Goal: Task Accomplishment & Management: Use online tool/utility

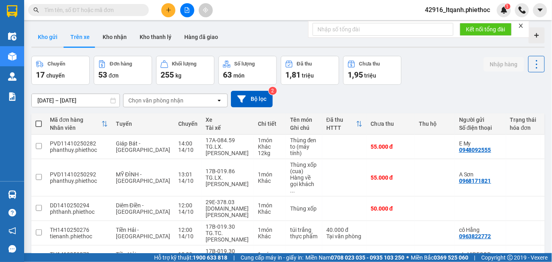
click at [45, 38] on button "Kho gửi" at bounding box center [47, 36] width 33 height 19
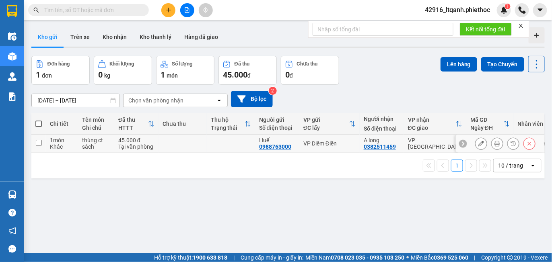
click at [160, 136] on td at bounding box center [182, 144] width 48 height 18
checkbox input "true"
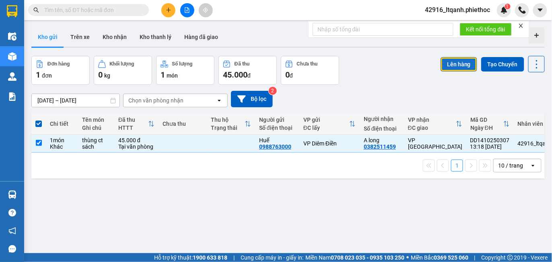
click at [450, 65] on button "Lên hàng" at bounding box center [458, 64] width 37 height 14
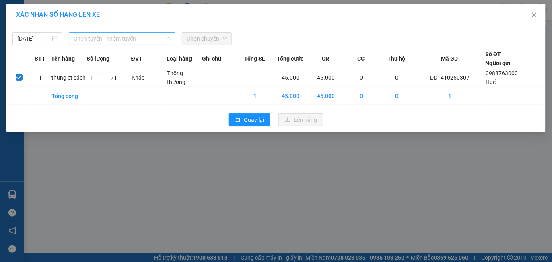
click at [102, 41] on span "Chọn tuyến - nhóm tuyến" at bounding box center [122, 39] width 97 height 12
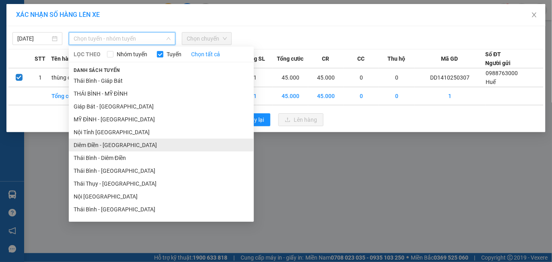
click at [109, 143] on li "Diêm Điền - [GEOGRAPHIC_DATA]" at bounding box center [161, 145] width 185 height 13
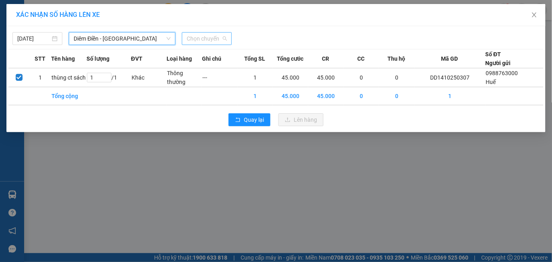
click at [208, 38] on span "Chọn chuyến" at bounding box center [207, 39] width 40 height 12
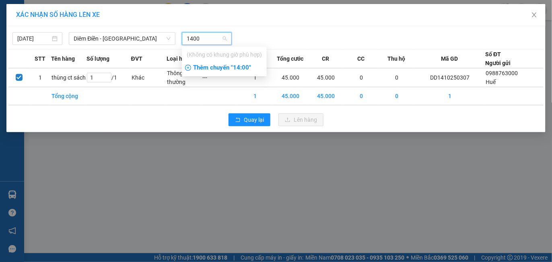
type input "1400"
click at [222, 72] on div "Thêm chuyến " 14:00 "" at bounding box center [224, 68] width 85 height 14
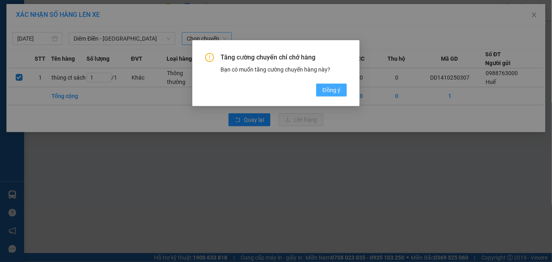
click at [329, 89] on span "Đồng ý" at bounding box center [332, 90] width 18 height 9
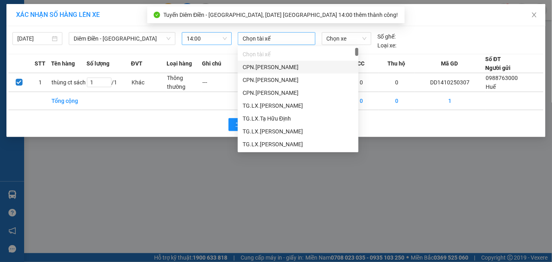
click at [271, 39] on div at bounding box center [277, 39] width 74 height 10
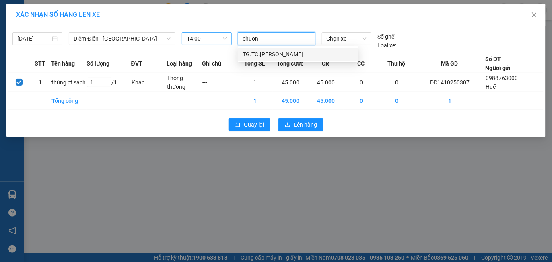
type input "chuong"
click at [280, 53] on div "TG.TC.[PERSON_NAME]" at bounding box center [298, 54] width 111 height 9
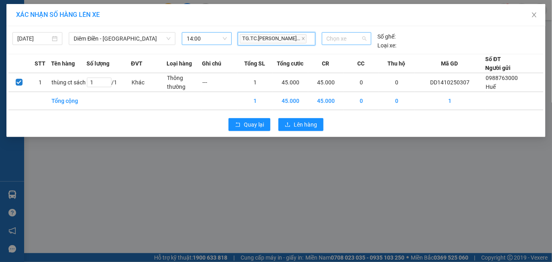
click at [347, 34] on span "Chọn xe" at bounding box center [347, 39] width 40 height 12
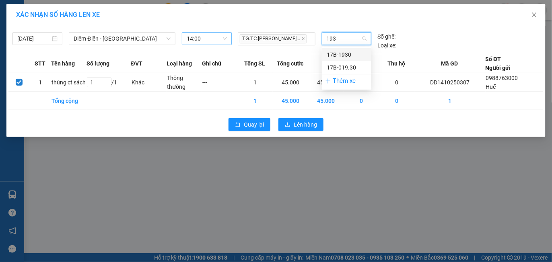
type input "1930"
click at [345, 66] on div "17B-019.30" at bounding box center [347, 67] width 40 height 9
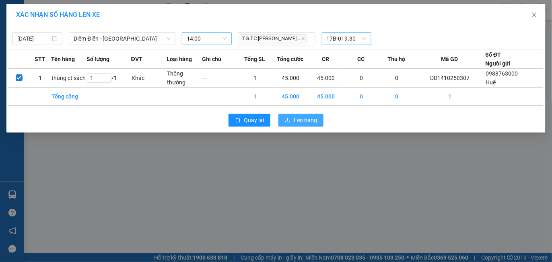
click at [309, 123] on span "Lên hàng" at bounding box center [305, 120] width 23 height 9
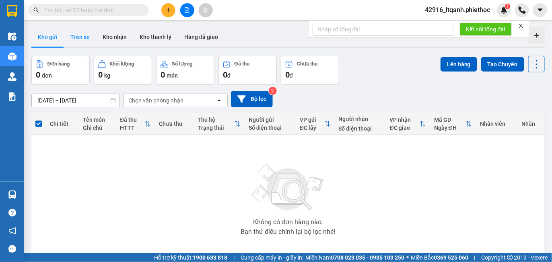
click at [81, 36] on button "Trên xe" at bounding box center [80, 36] width 32 height 19
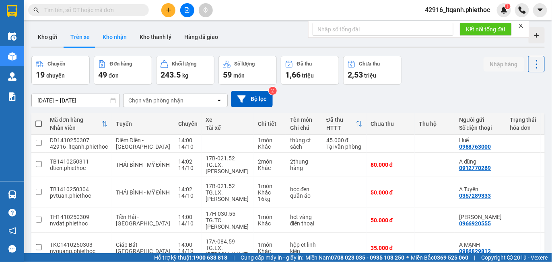
click at [105, 35] on button "Kho nhận" at bounding box center [114, 36] width 37 height 19
